Goal: Navigation & Orientation: Find specific page/section

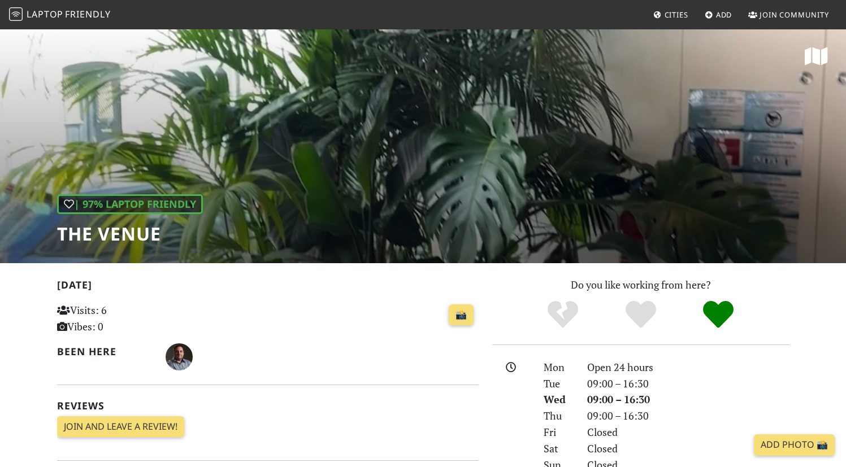
click at [65, 16] on span "Friendly" at bounding box center [87, 14] width 45 height 12
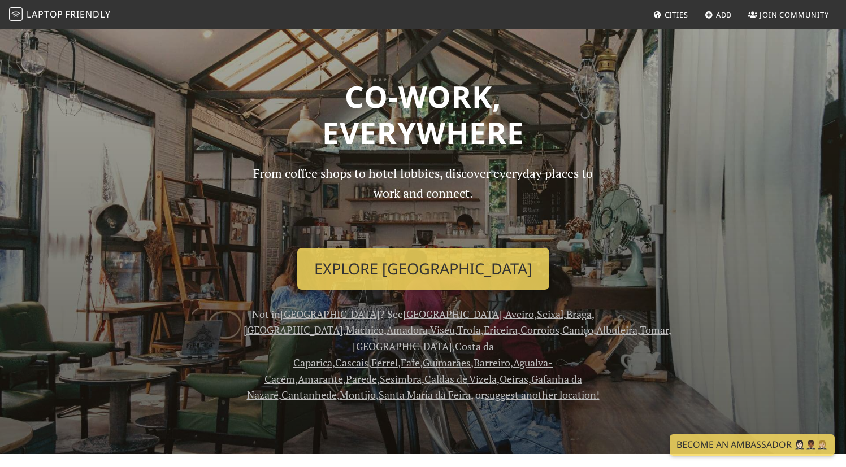
click at [667, 16] on span "Cities" at bounding box center [677, 15] width 24 height 10
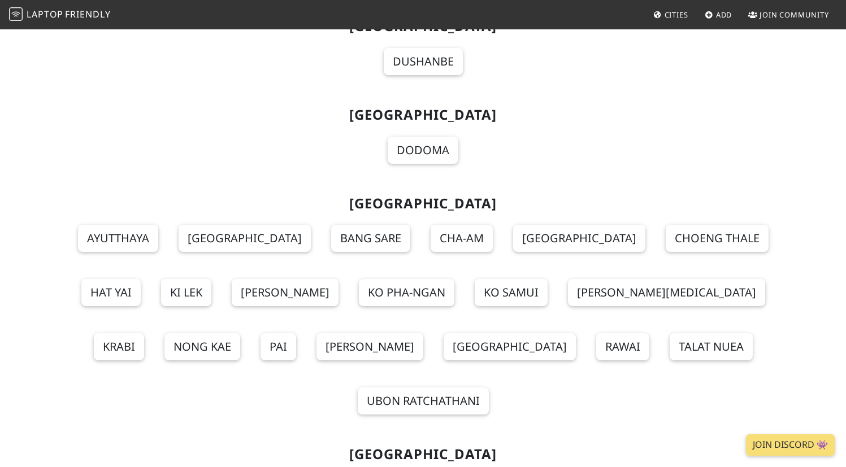
scroll to position [12521, 0]
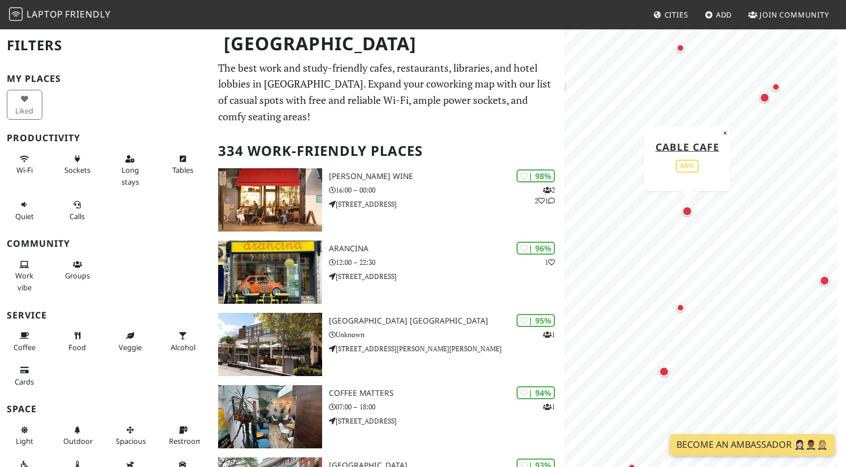
click at [684, 211] on div "Map marker" at bounding box center [687, 211] width 10 height 10
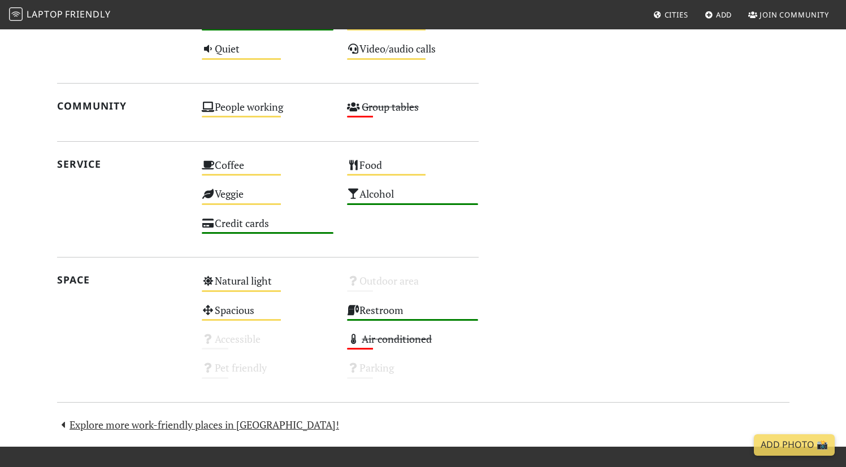
scroll to position [595, 0]
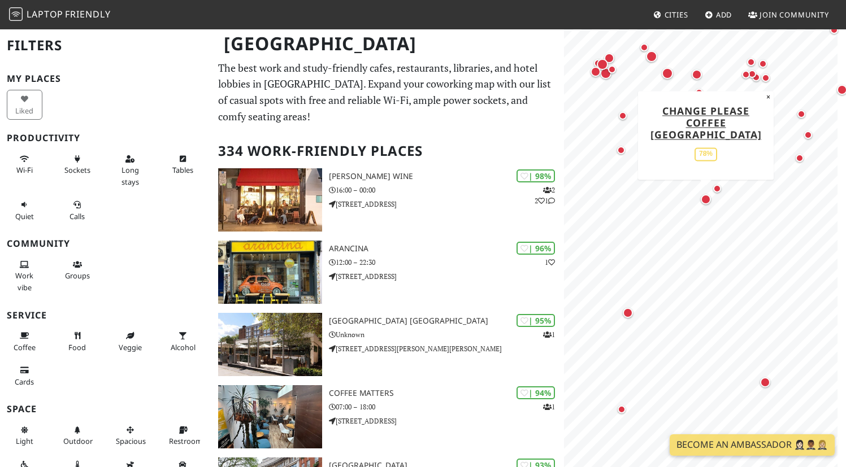
click at [707, 198] on div "Map marker" at bounding box center [706, 199] width 10 height 10
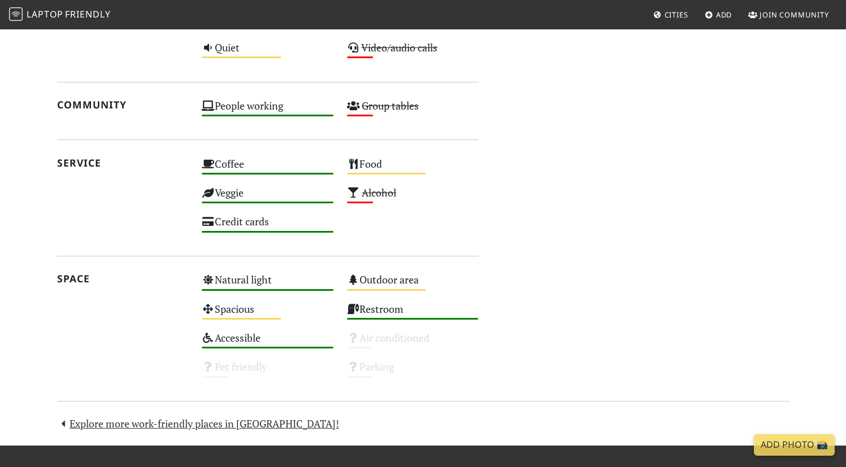
scroll to position [610, 0]
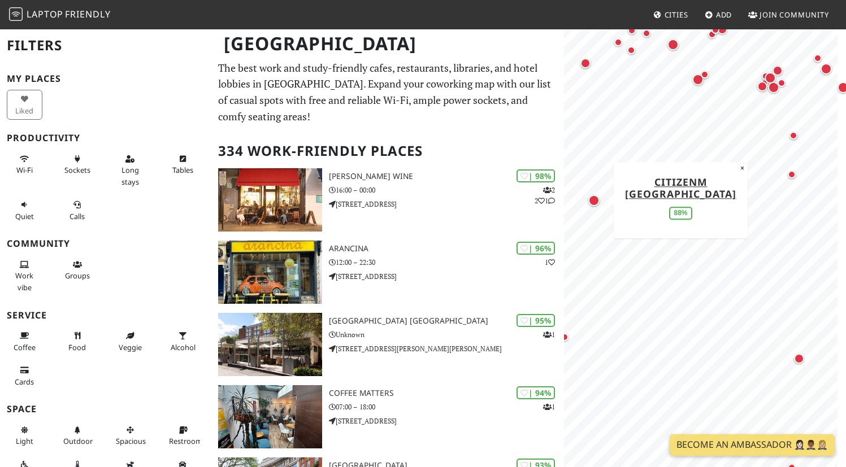
click at [590, 202] on div "Map marker" at bounding box center [593, 200] width 11 height 11
